Goal: Task Accomplishment & Management: Use online tool/utility

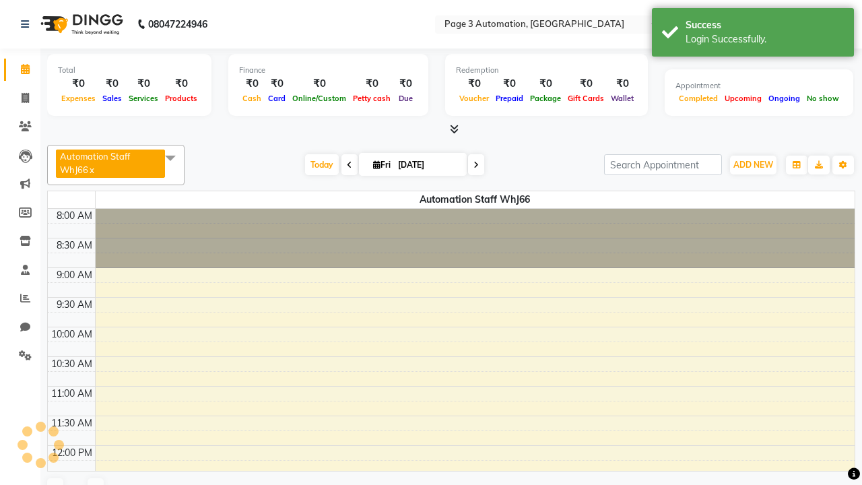
select select "en"
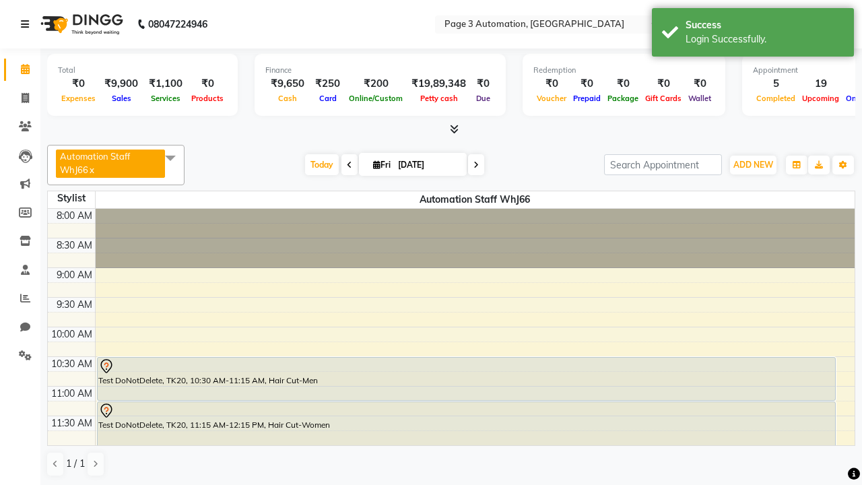
click at [28, 24] on icon at bounding box center [25, 24] width 8 height 9
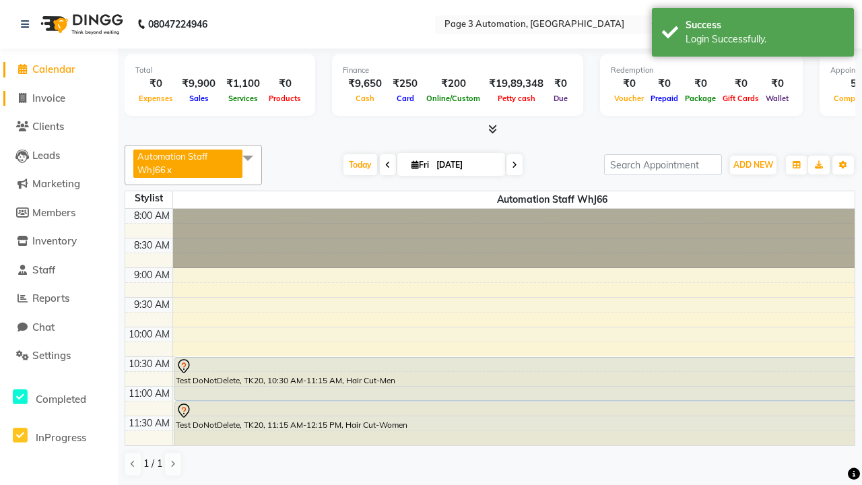
click at [59, 98] on span "Invoice" at bounding box center [48, 98] width 33 height 13
select select "2774"
select select "service"
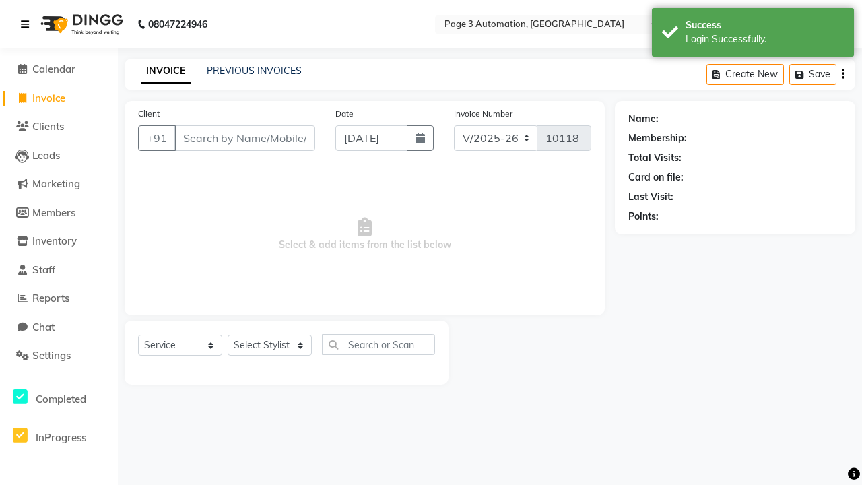
click at [28, 24] on icon at bounding box center [25, 24] width 8 height 9
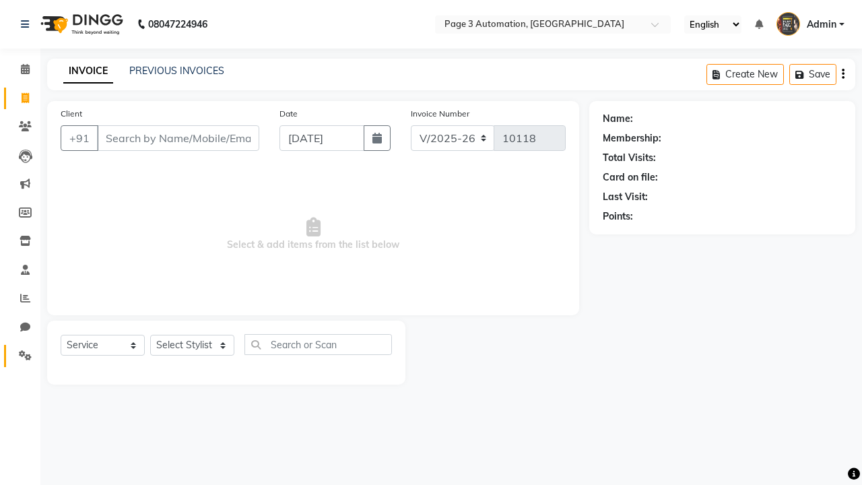
click at [20, 355] on icon at bounding box center [25, 355] width 13 height 10
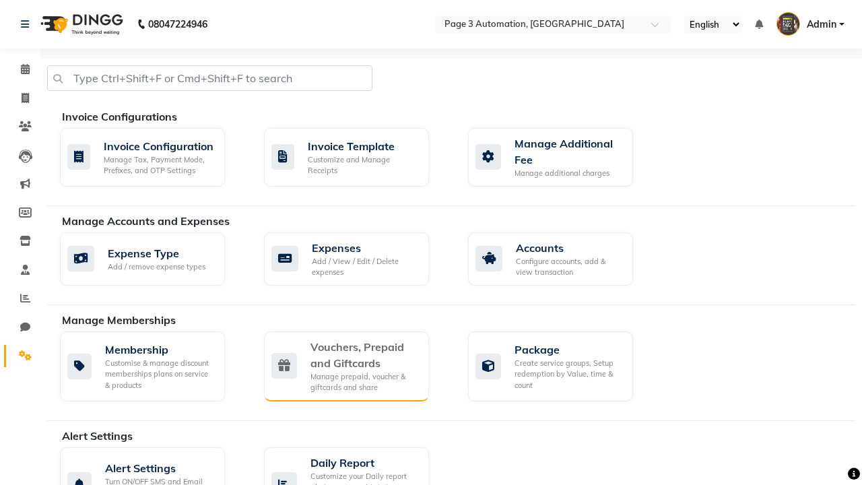
click at [363, 354] on div "Vouchers, Prepaid and Giftcards" at bounding box center [364, 355] width 108 height 32
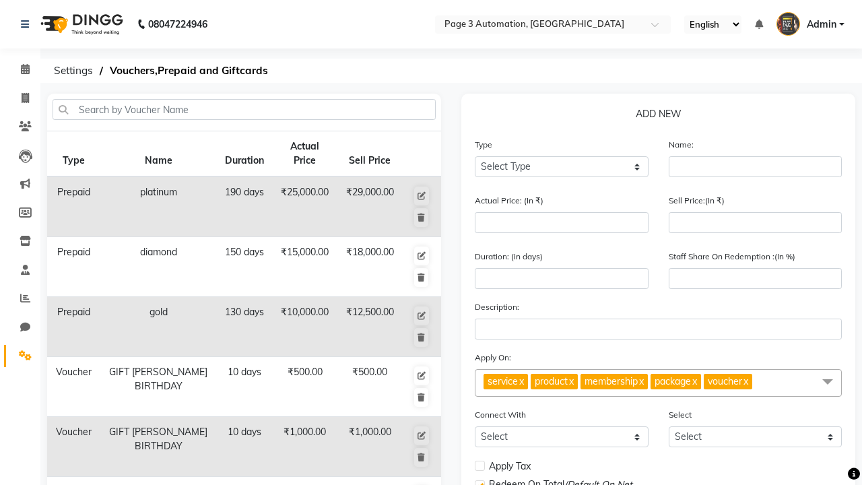
select select "P"
type input "Testing Prepaid zdK"
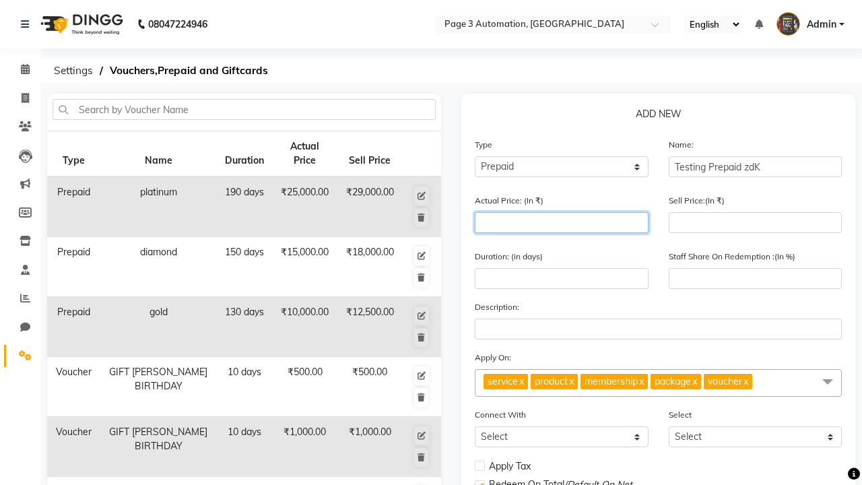
type input "1500"
type input "0"
type input "1500"
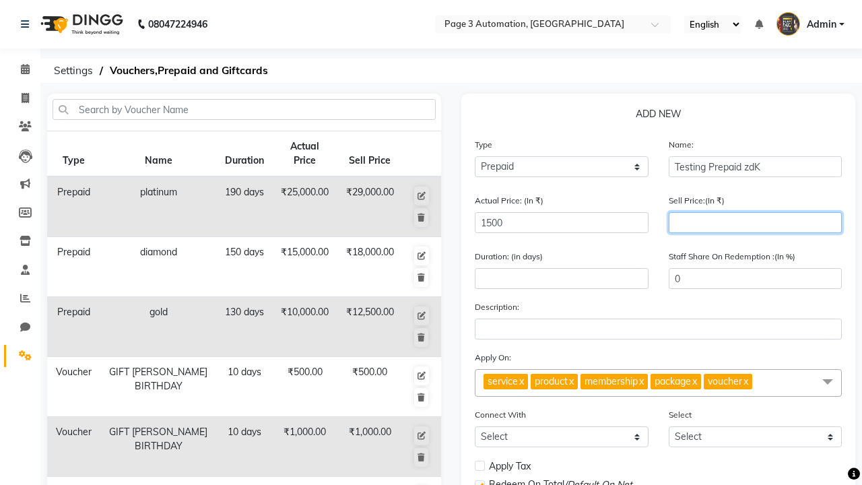
type input "1200"
type input "80"
type input "1200"
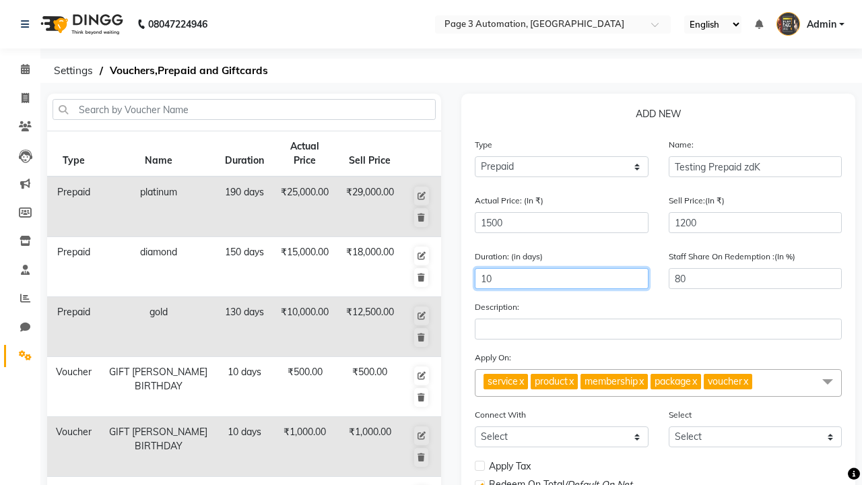
type input "10"
select select
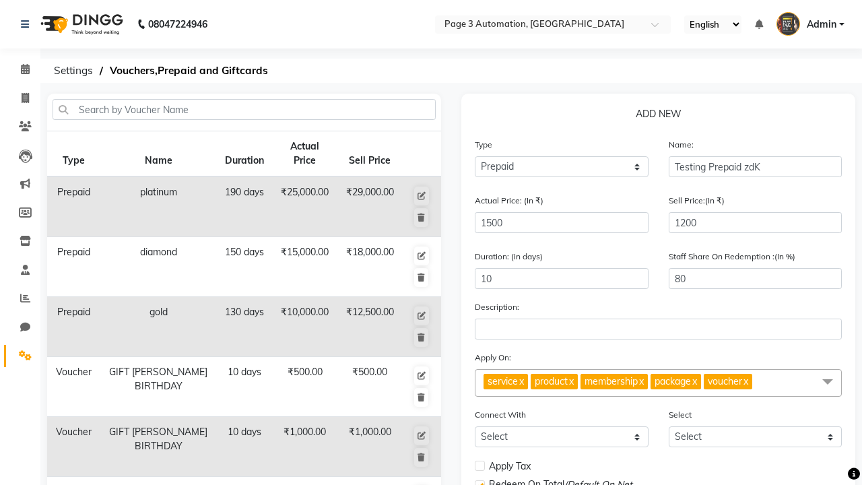
checkbox input "false"
checkbox input "true"
checkbox input "false"
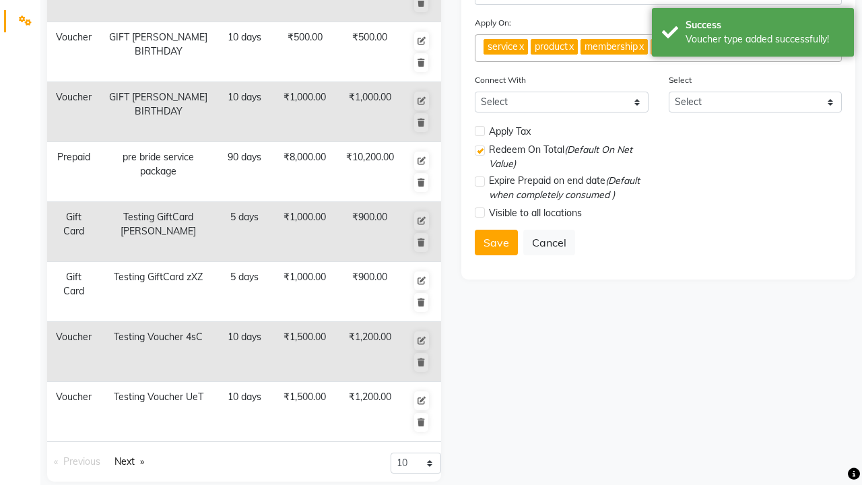
click at [753, 34] on div "Voucher type added successfully!" at bounding box center [764, 39] width 158 height 14
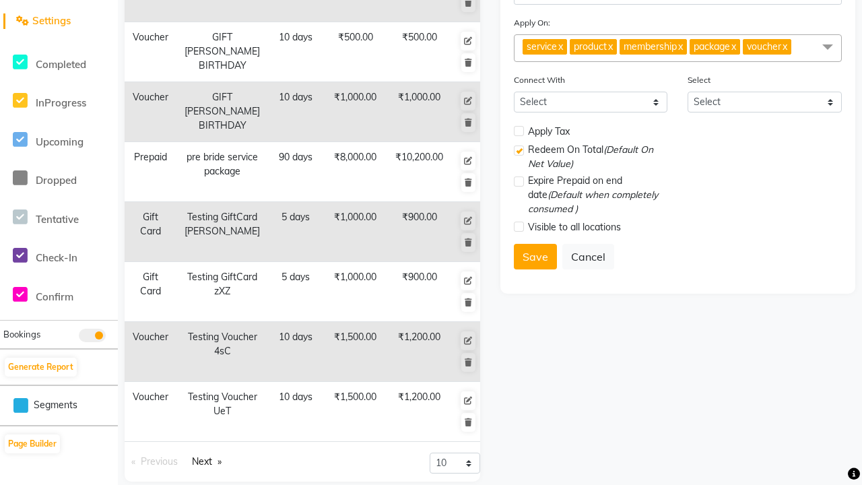
scroll to position [0, 0]
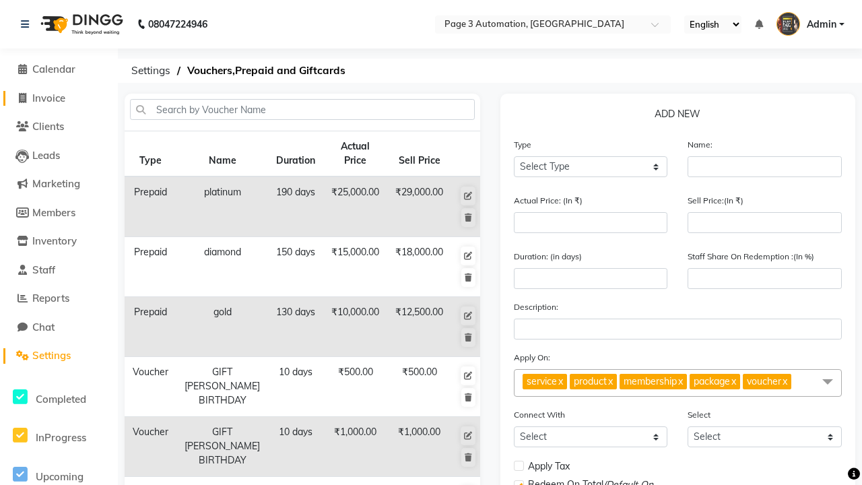
click at [59, 98] on span "Invoice" at bounding box center [48, 98] width 33 height 13
select select "2774"
select select "service"
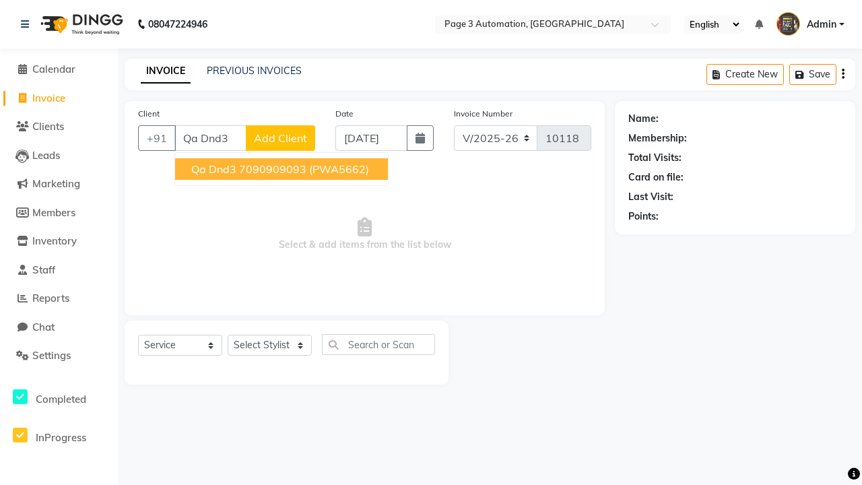
click at [283, 169] on ngb-highlight "7090909093" at bounding box center [272, 168] width 67 height 13
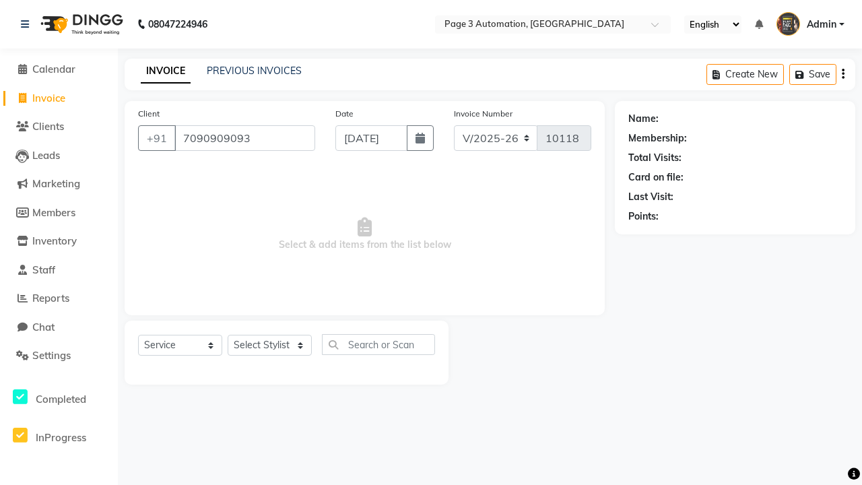
type input "7090909093"
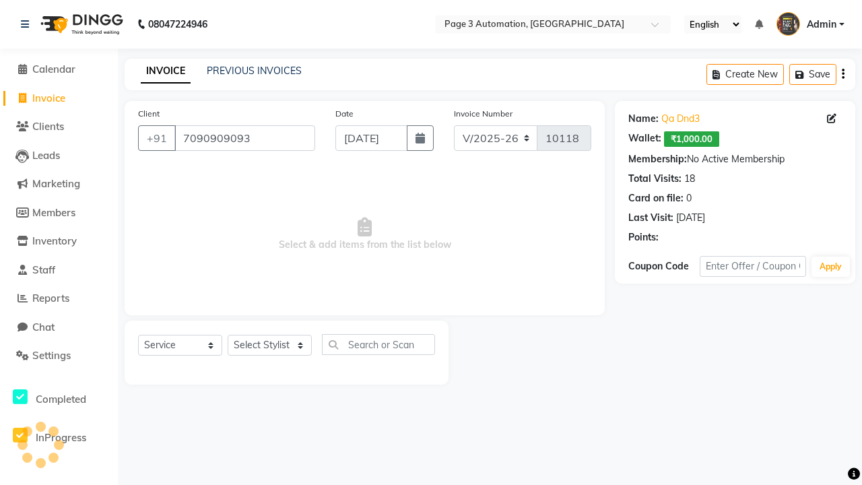
select select "P"
select select "71572"
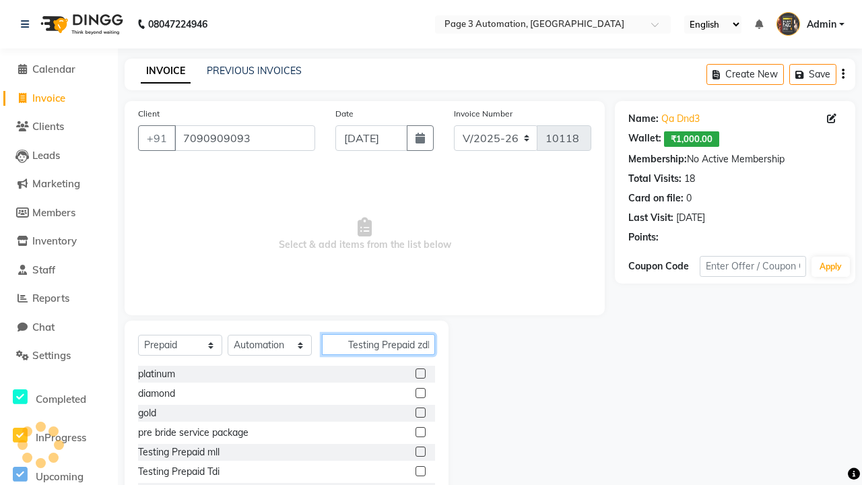
scroll to position [0, 5]
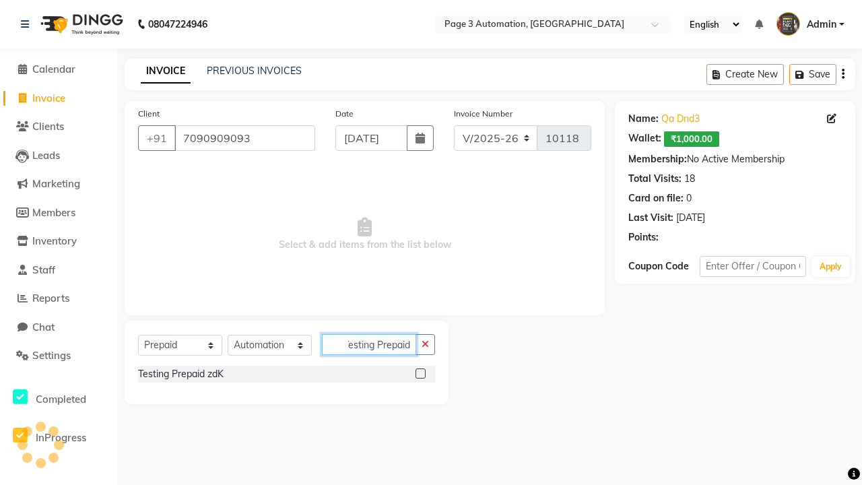
type input "Testing Prepaid zdK"
click at [420, 373] on label at bounding box center [420, 373] width 10 height 10
click at [420, 373] on input "checkbox" at bounding box center [419, 374] width 9 height 9
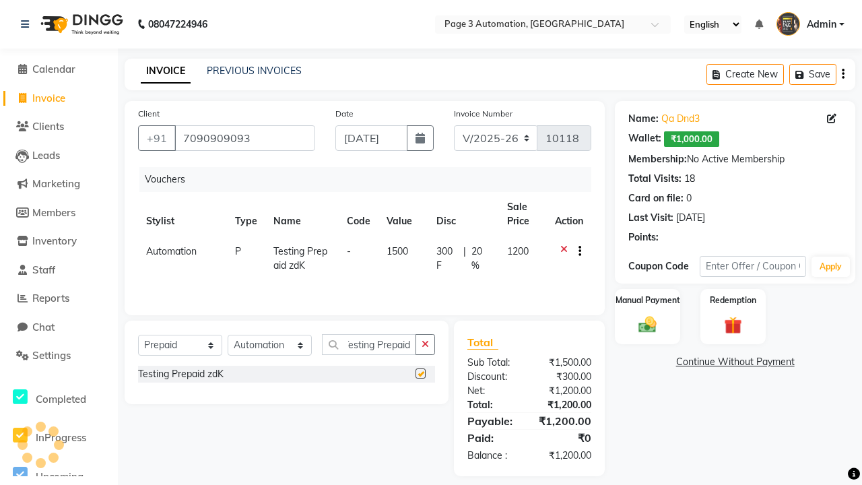
scroll to position [0, 0]
click at [647, 300] on label "Manual Payment" at bounding box center [647, 299] width 67 height 13
checkbox input "false"
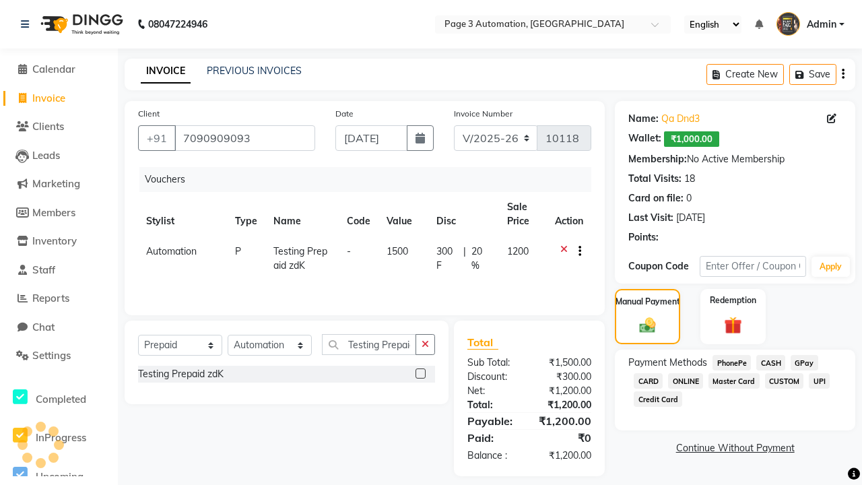
click at [770, 362] on span "CASH" at bounding box center [770, 362] width 29 height 15
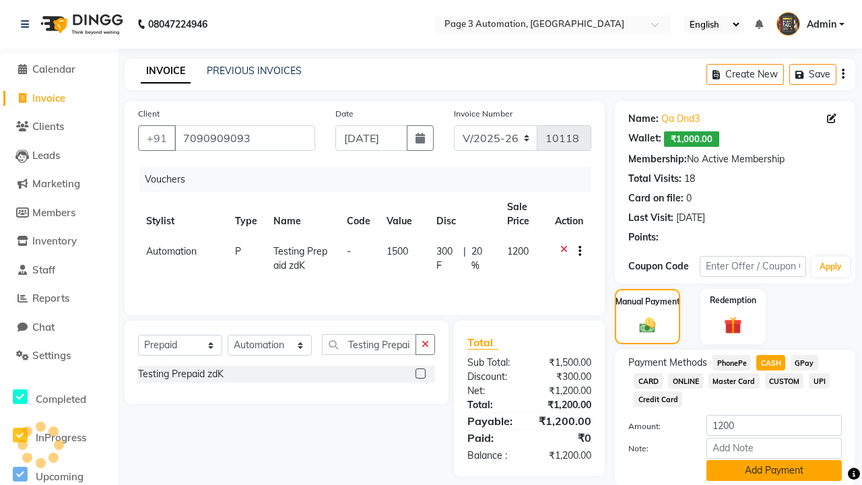
click at [773, 470] on button "Add Payment" at bounding box center [773, 470] width 135 height 21
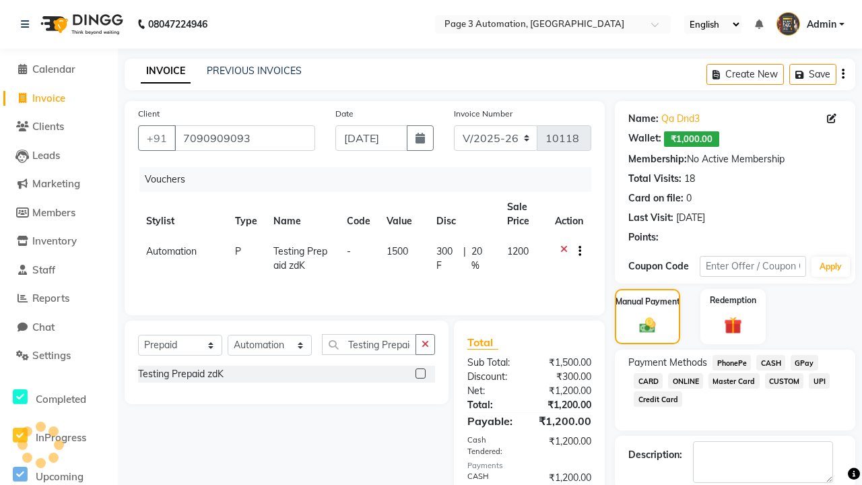
checkbox input "false"
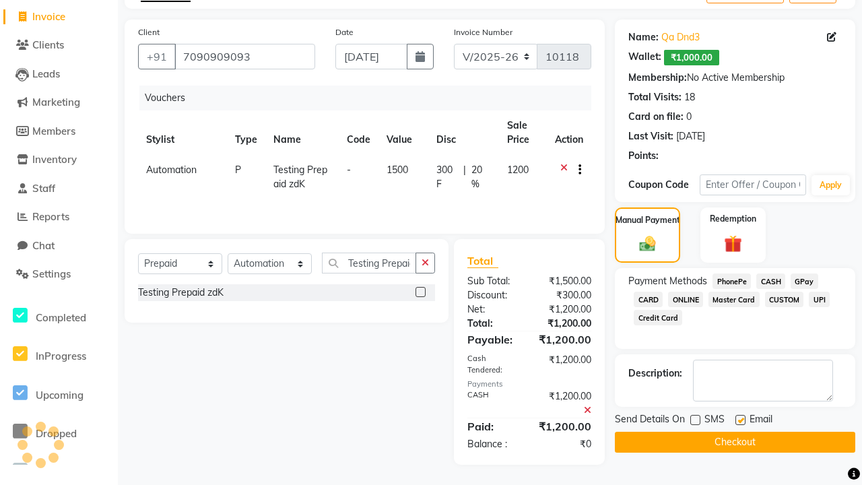
click at [740, 419] on label at bounding box center [740, 420] width 10 height 10
click at [740, 419] on input "checkbox" at bounding box center [739, 420] width 9 height 9
checkbox input "false"
click at [734, 442] on button "Checkout" at bounding box center [735, 441] width 240 height 21
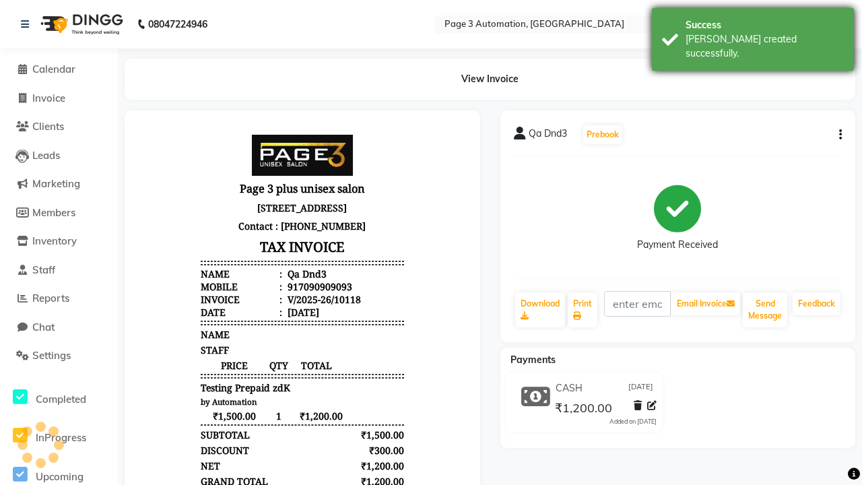
click at [753, 34] on div "[PERSON_NAME] created successfully." at bounding box center [764, 46] width 158 height 28
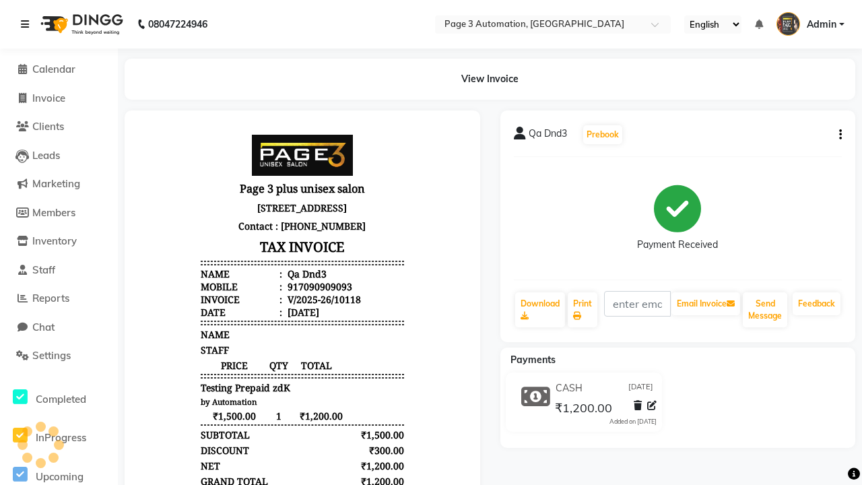
click at [28, 24] on icon at bounding box center [25, 24] width 8 height 9
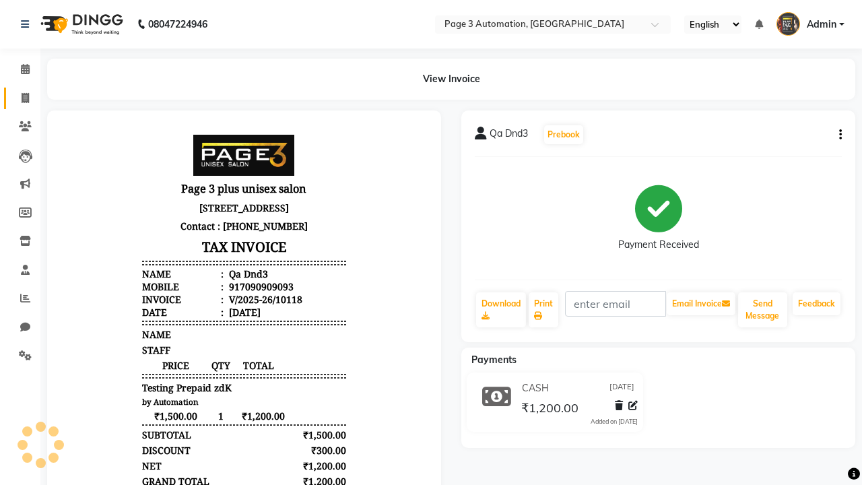
click at [20, 98] on span at bounding box center [25, 98] width 24 height 15
select select "service"
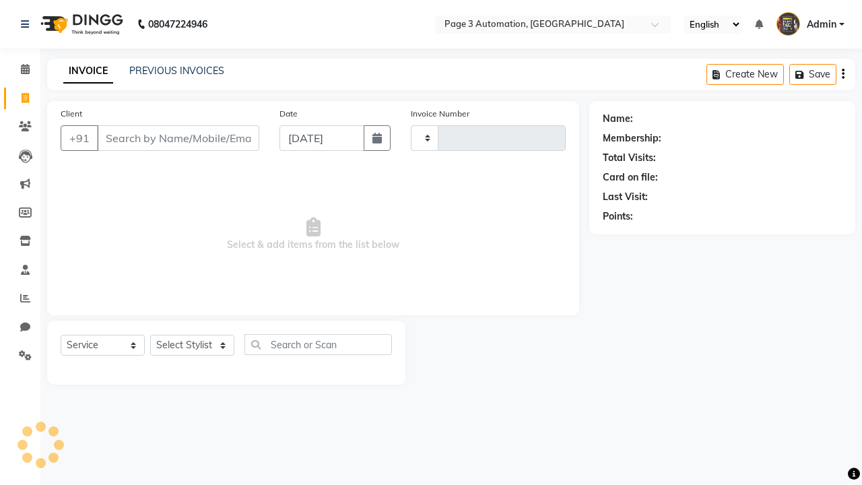
type input "10119"
select select "2774"
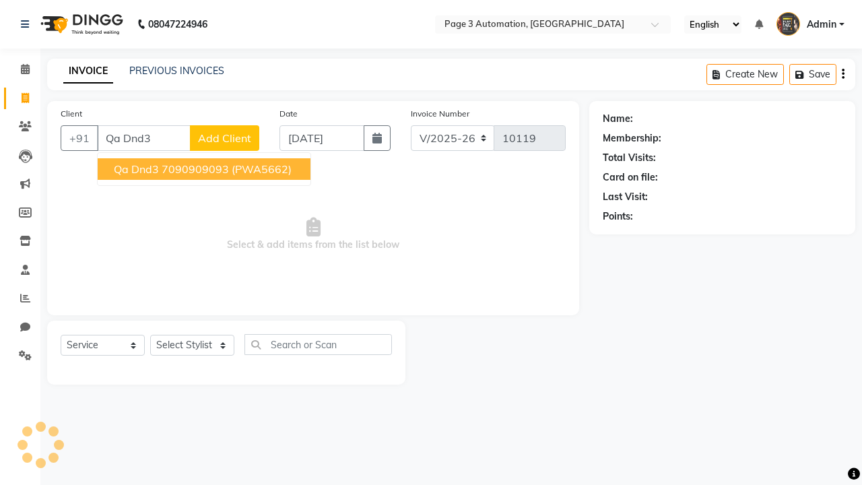
click at [205, 169] on ngb-highlight "7090909093" at bounding box center [195, 168] width 67 height 13
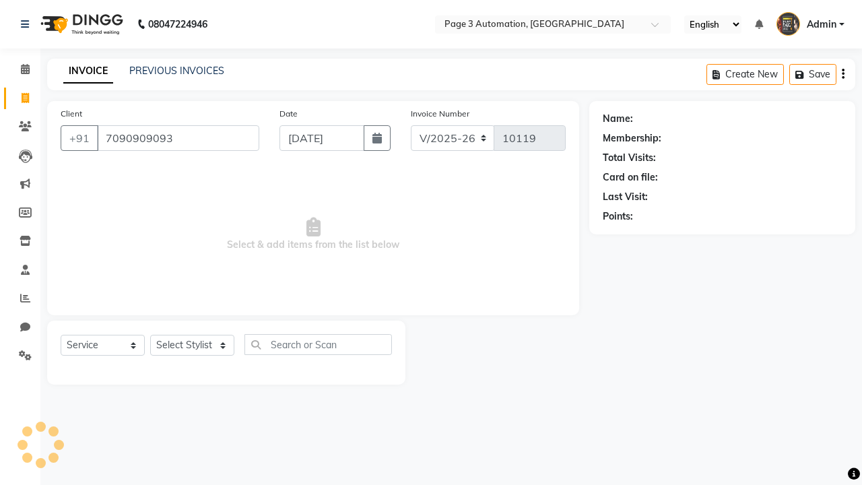
type input "7090909093"
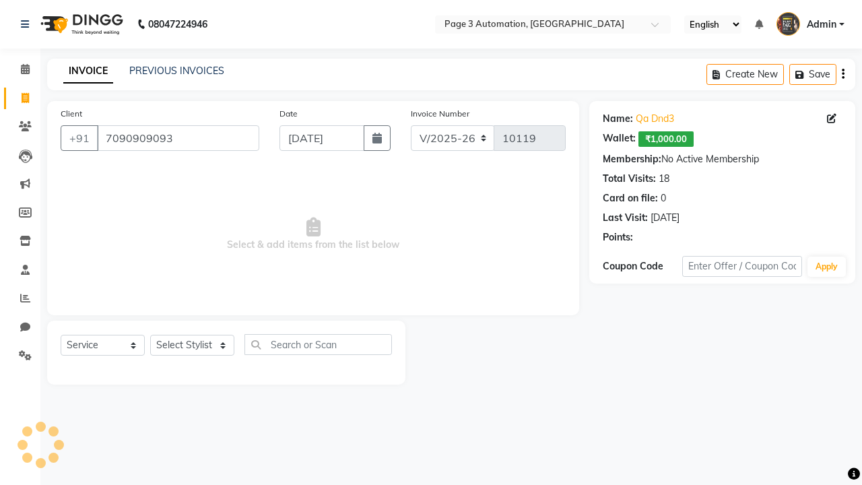
select select "71572"
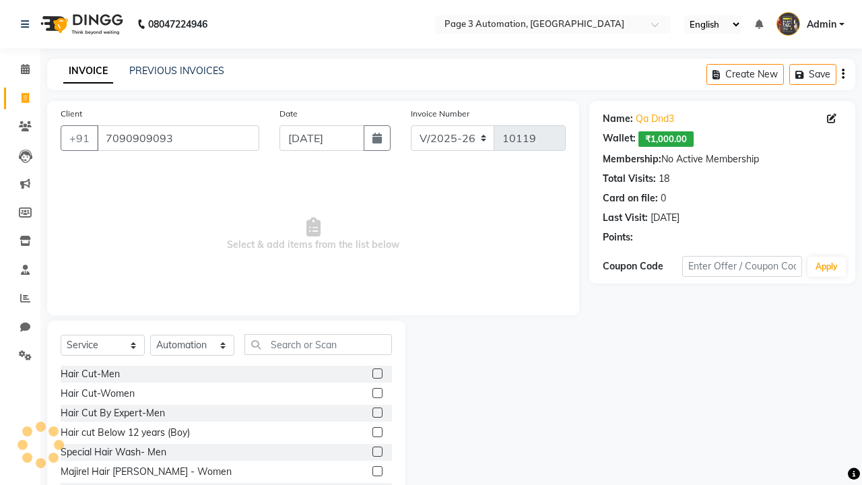
click at [376, 413] on label at bounding box center [377, 412] width 10 height 10
click at [376, 413] on input "checkbox" at bounding box center [376, 413] width 9 height 9
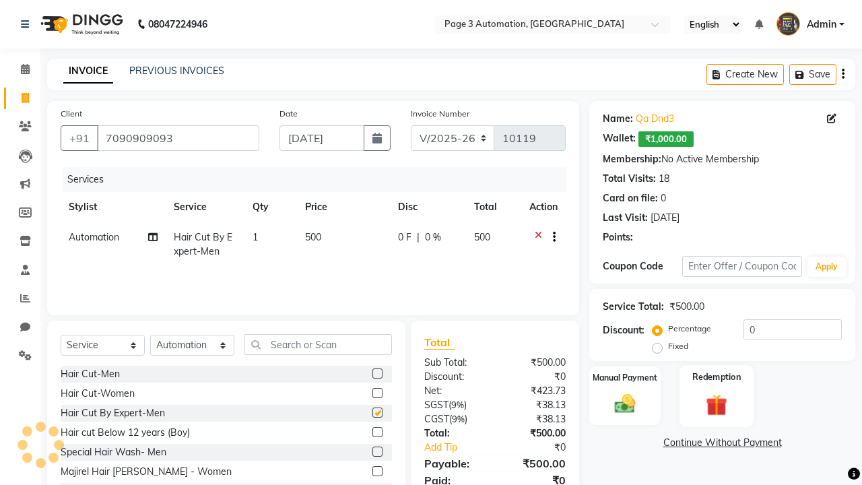
click at [716, 377] on label "Redemption" at bounding box center [716, 376] width 48 height 13
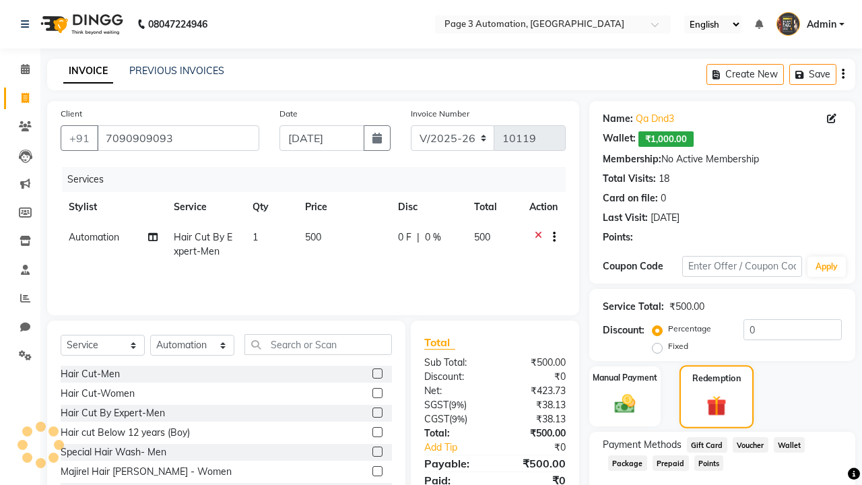
checkbox input "false"
click at [670, 462] on span "Prepaid" at bounding box center [670, 462] width 36 height 15
